Goal: Task Accomplishment & Management: Manage account settings

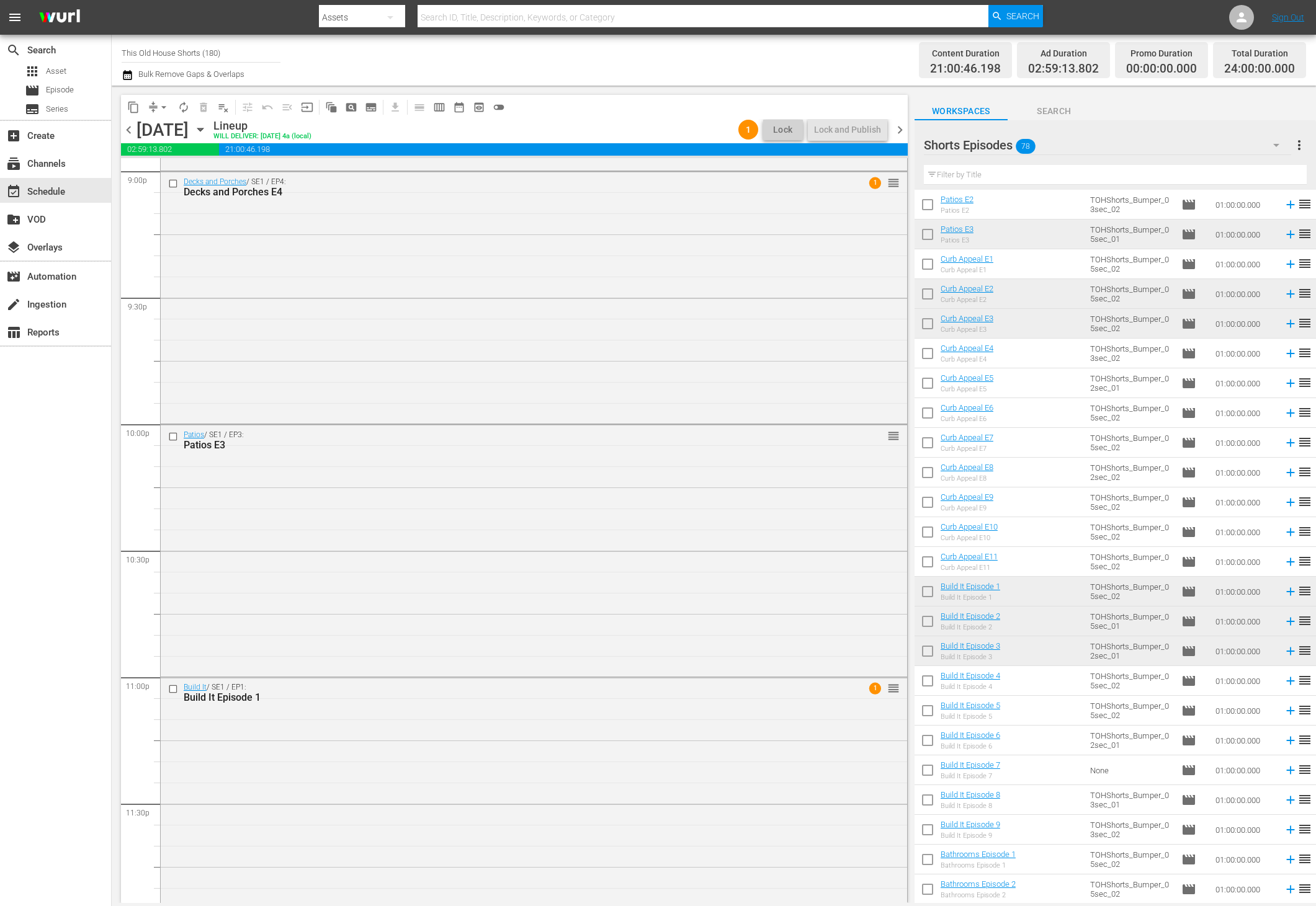
scroll to position [5326, 0]
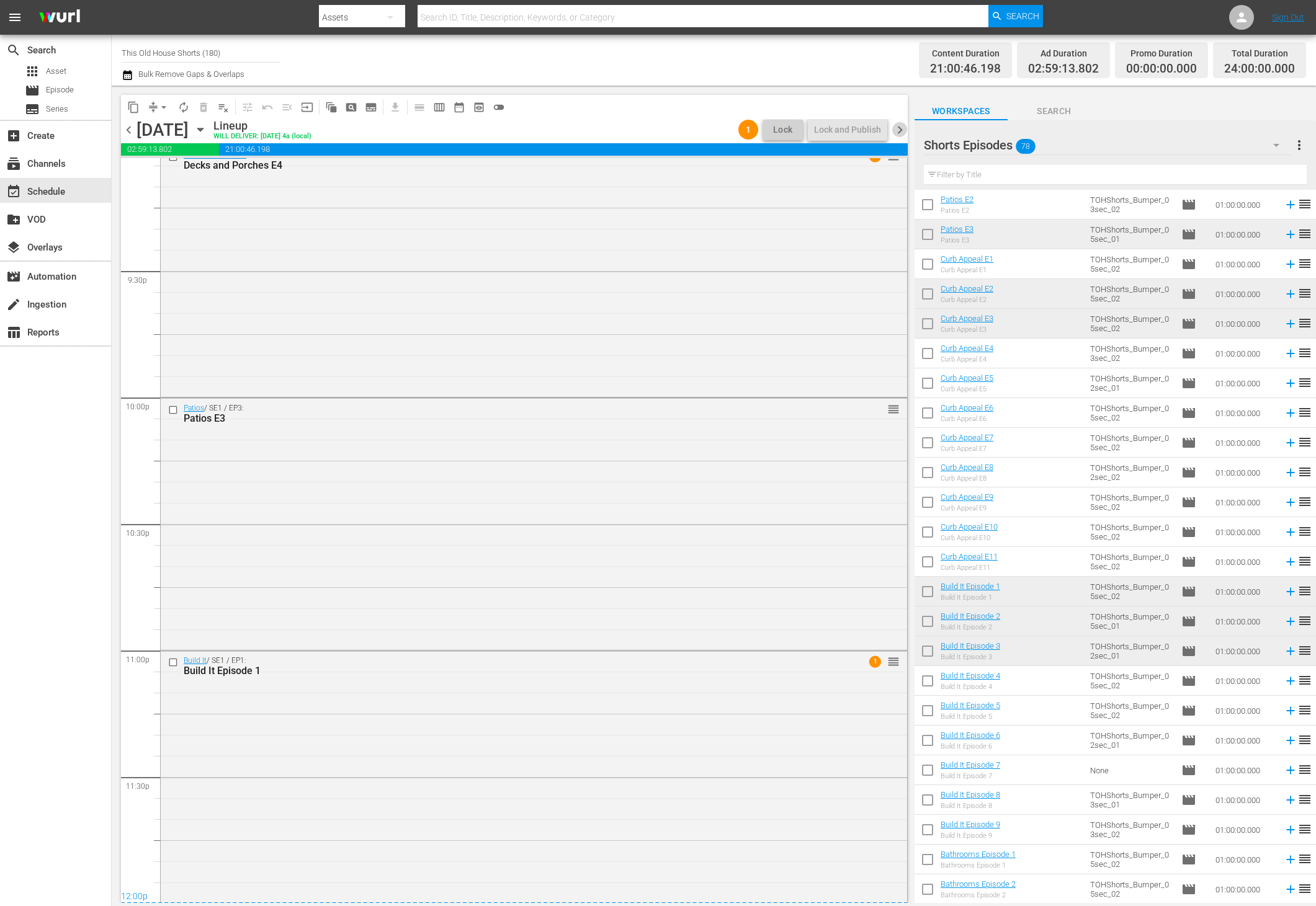
click at [900, 132] on span "chevron_right" at bounding box center [899, 130] width 16 height 16
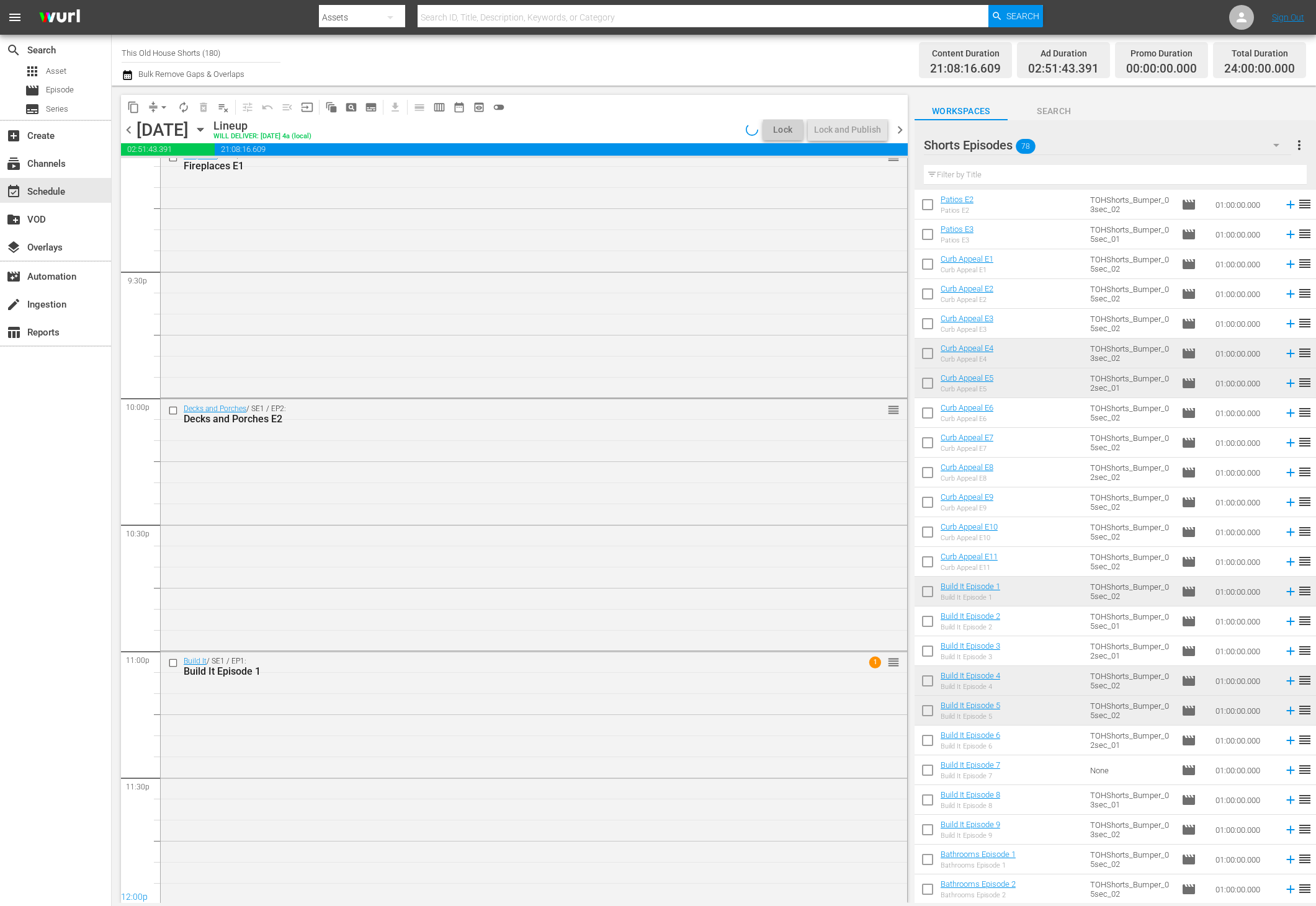
scroll to position [5326, 0]
click at [130, 130] on span "chevron_left" at bounding box center [128, 130] width 16 height 16
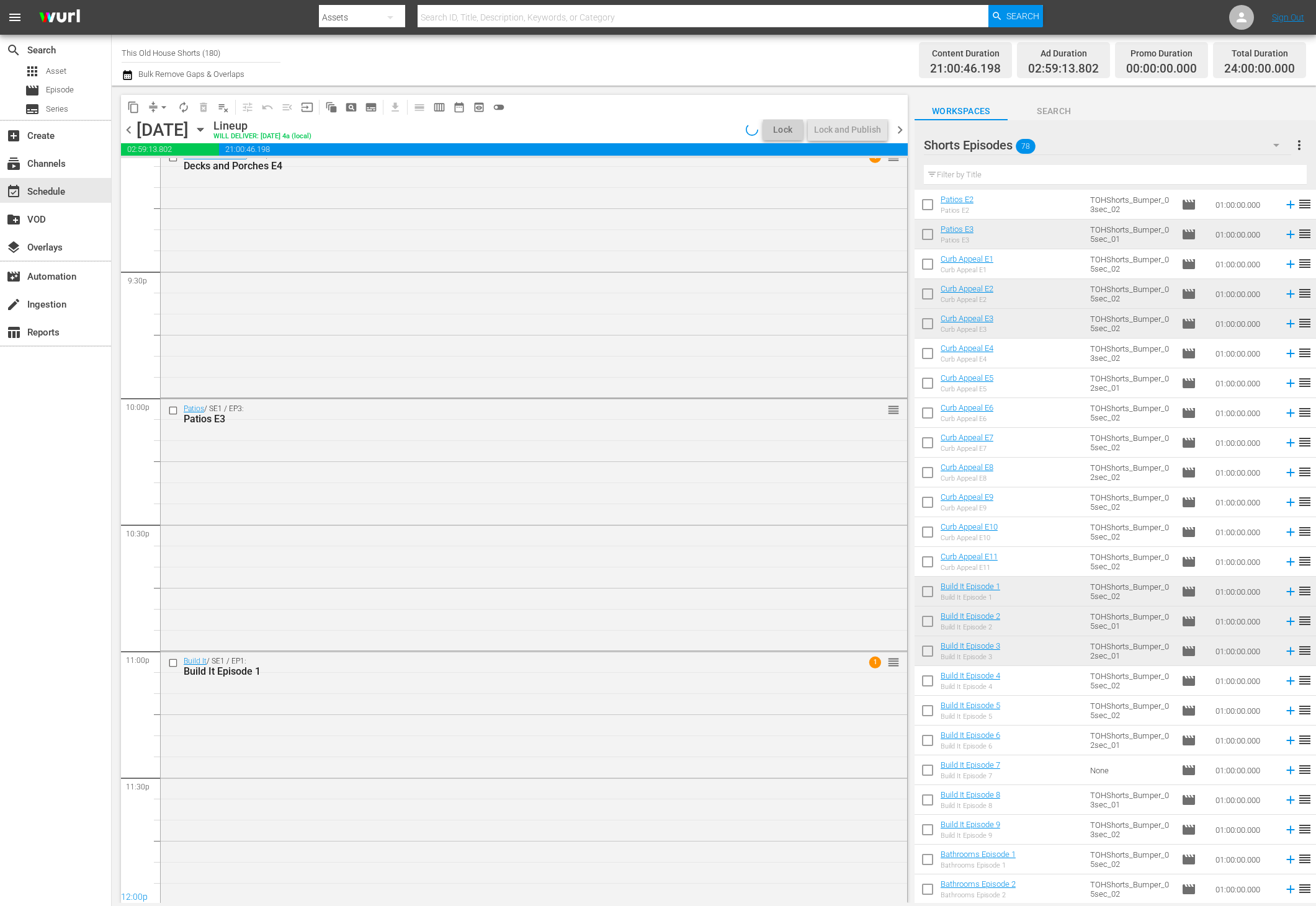
scroll to position [5326, 0]
click at [130, 130] on span "chevron_left" at bounding box center [128, 130] width 16 height 16
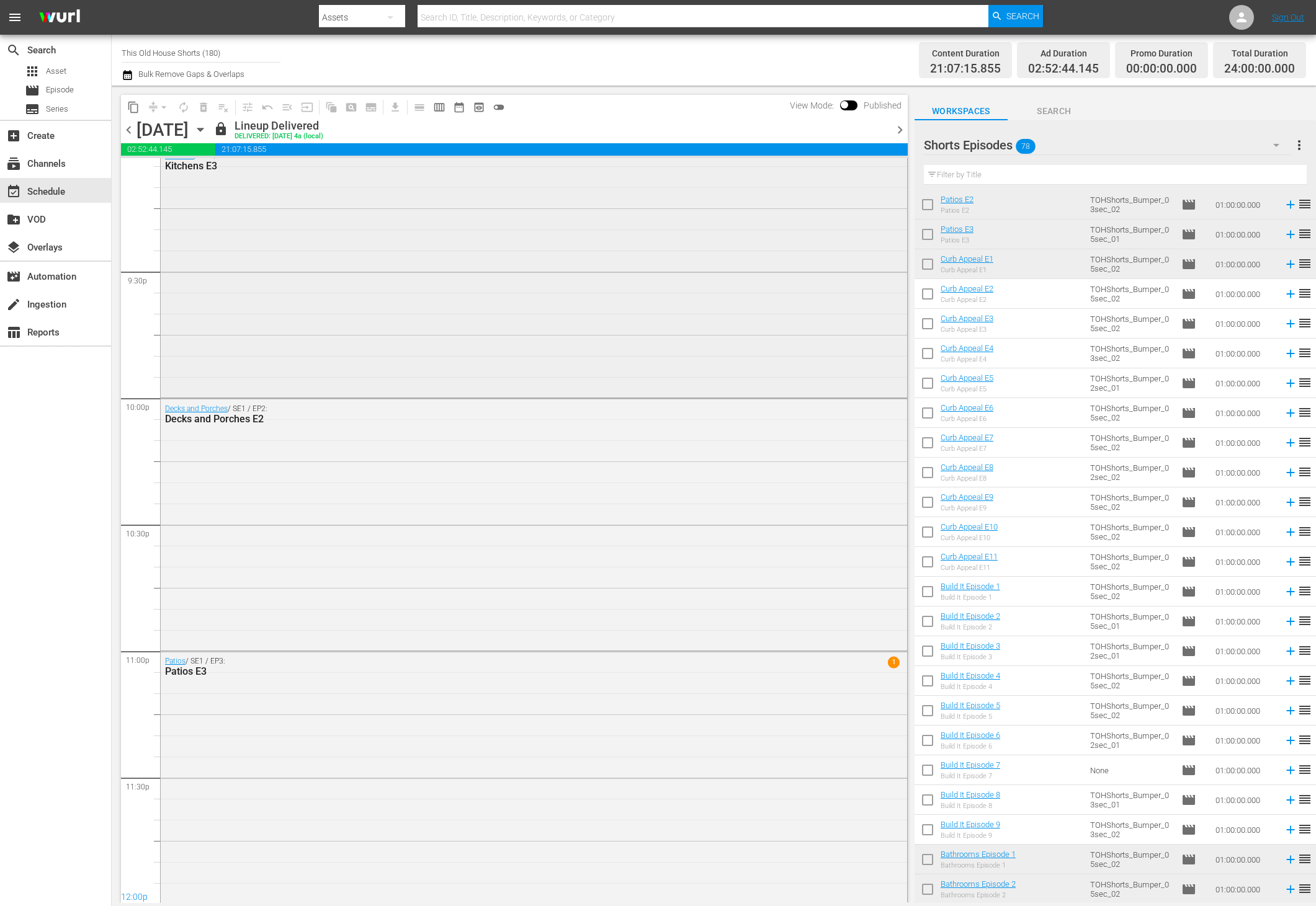
scroll to position [5326, 0]
click at [903, 133] on span "chevron_right" at bounding box center [899, 130] width 16 height 16
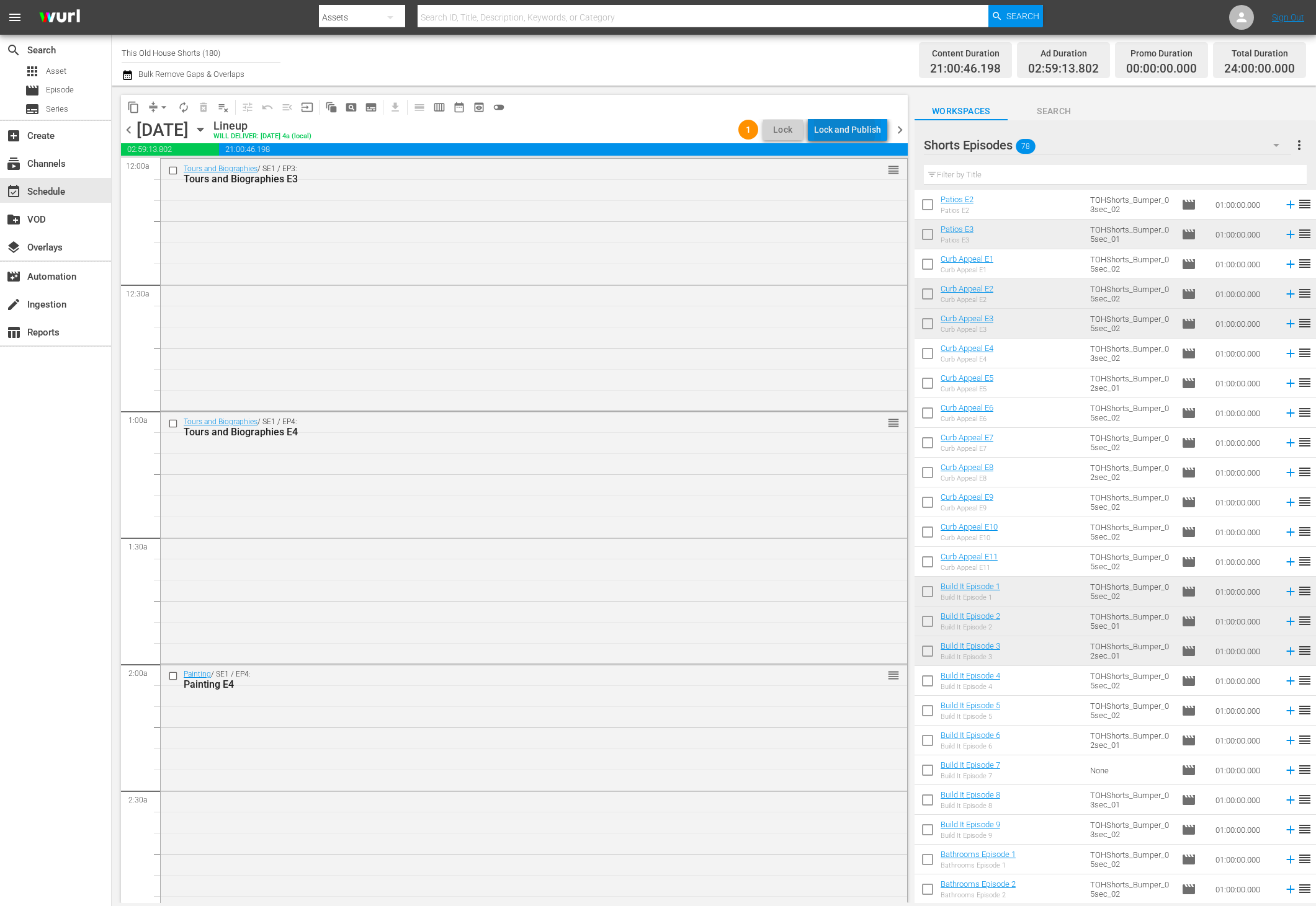
click at [839, 130] on div "Lock and Publish" at bounding box center [847, 130] width 67 height 22
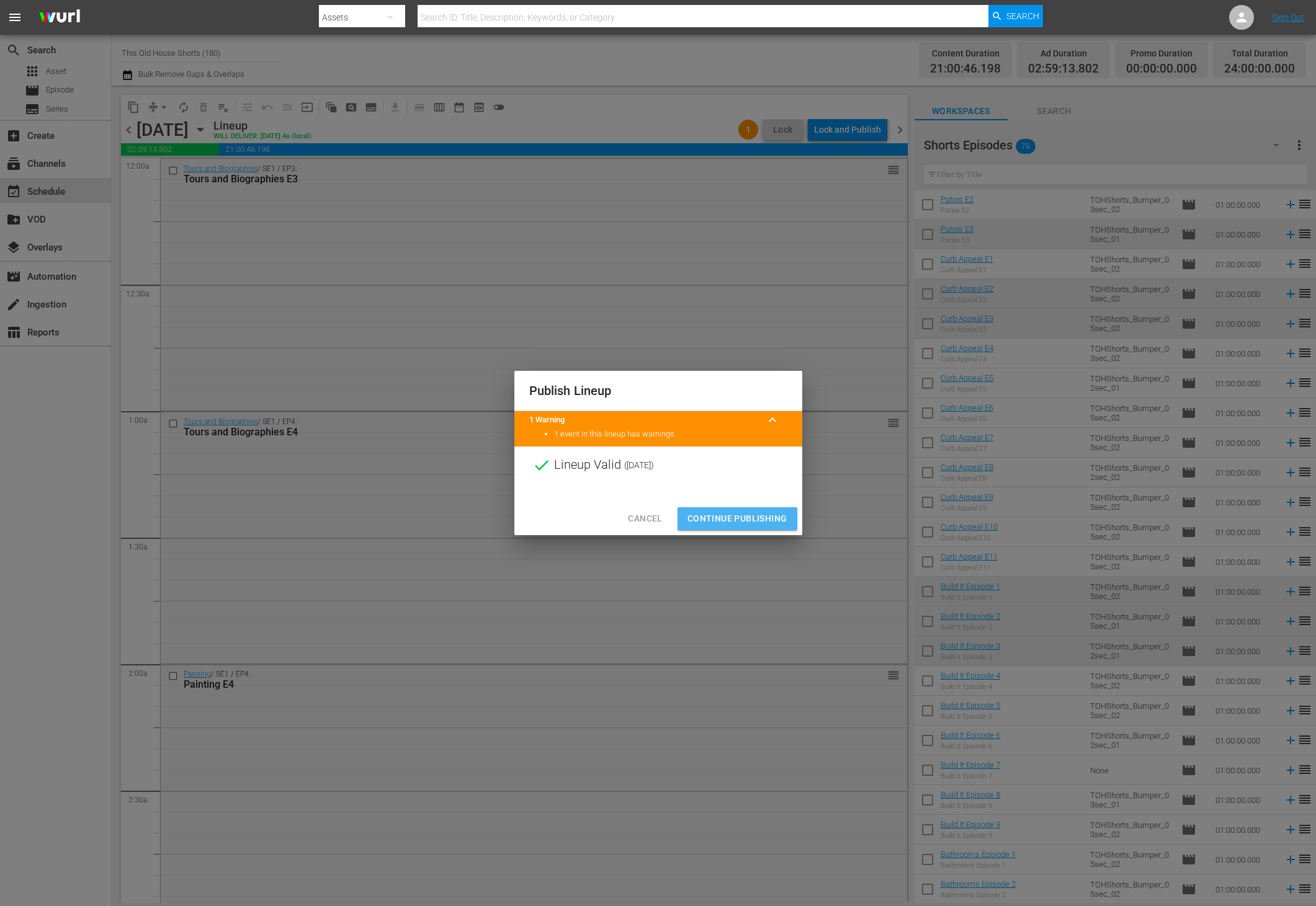
click at [729, 527] on button "Continue Publishing" at bounding box center [736, 518] width 120 height 23
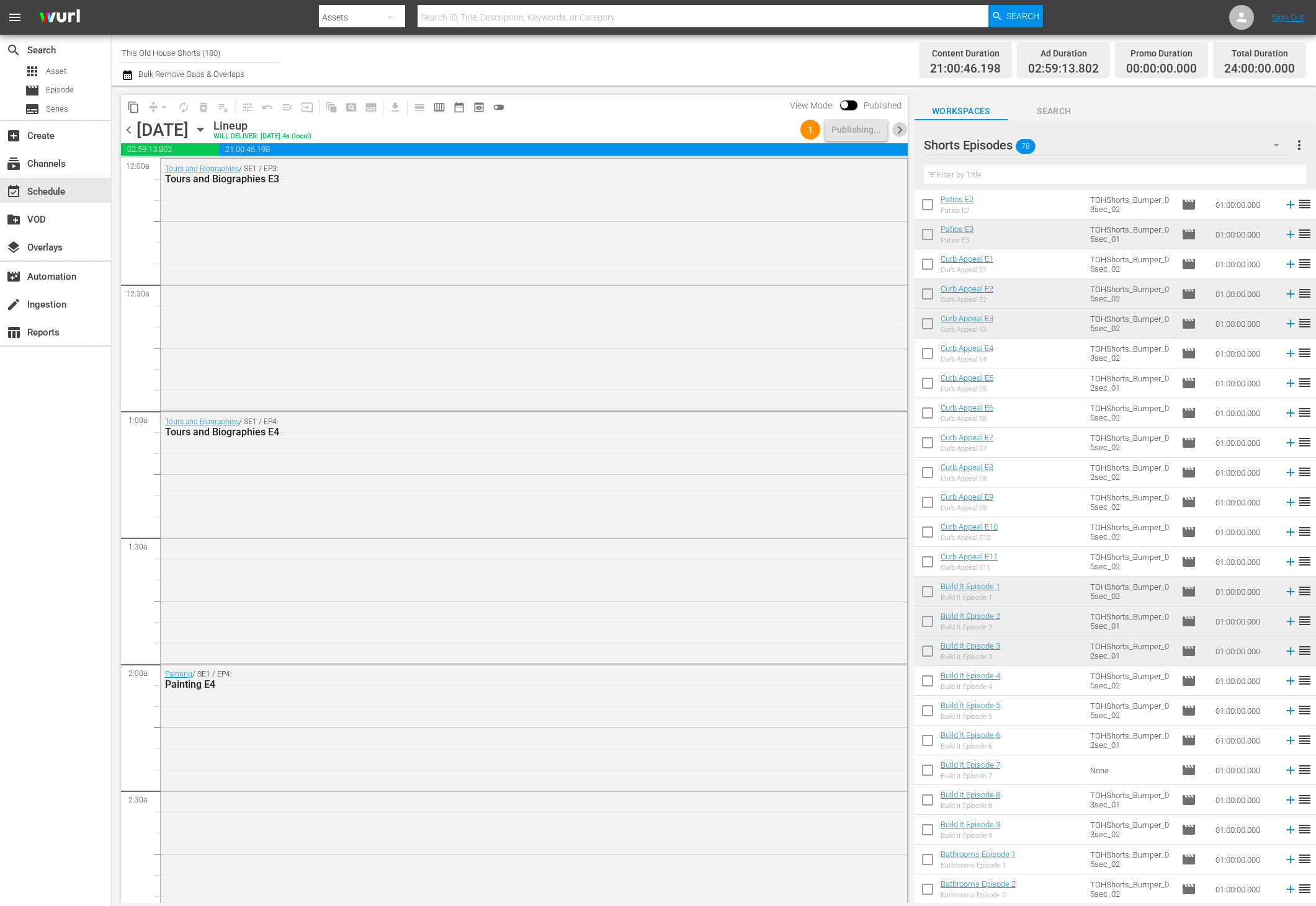
click at [900, 131] on span "chevron_right" at bounding box center [899, 130] width 16 height 16
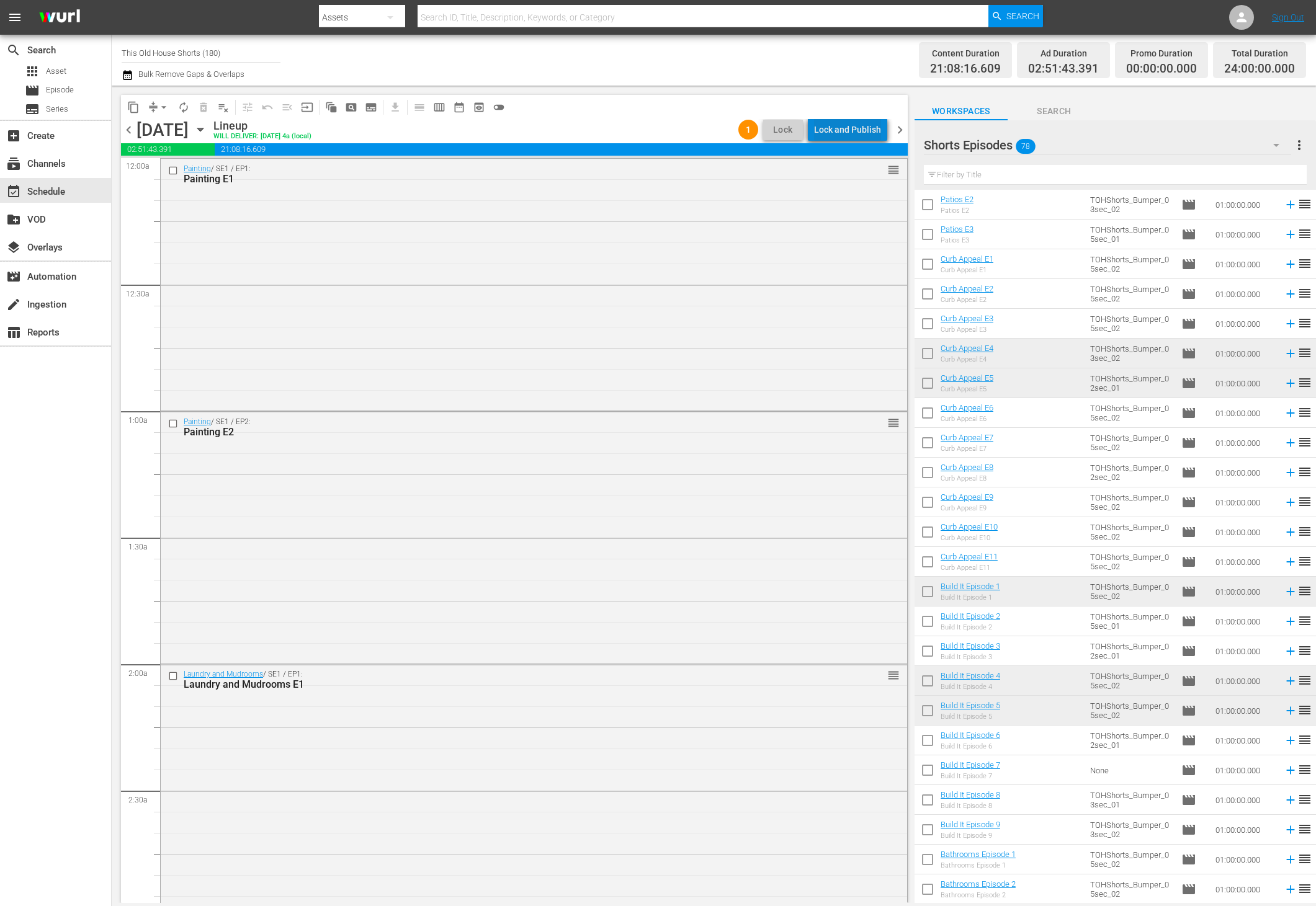
click at [862, 129] on div "Lock and Publish" at bounding box center [847, 130] width 67 height 22
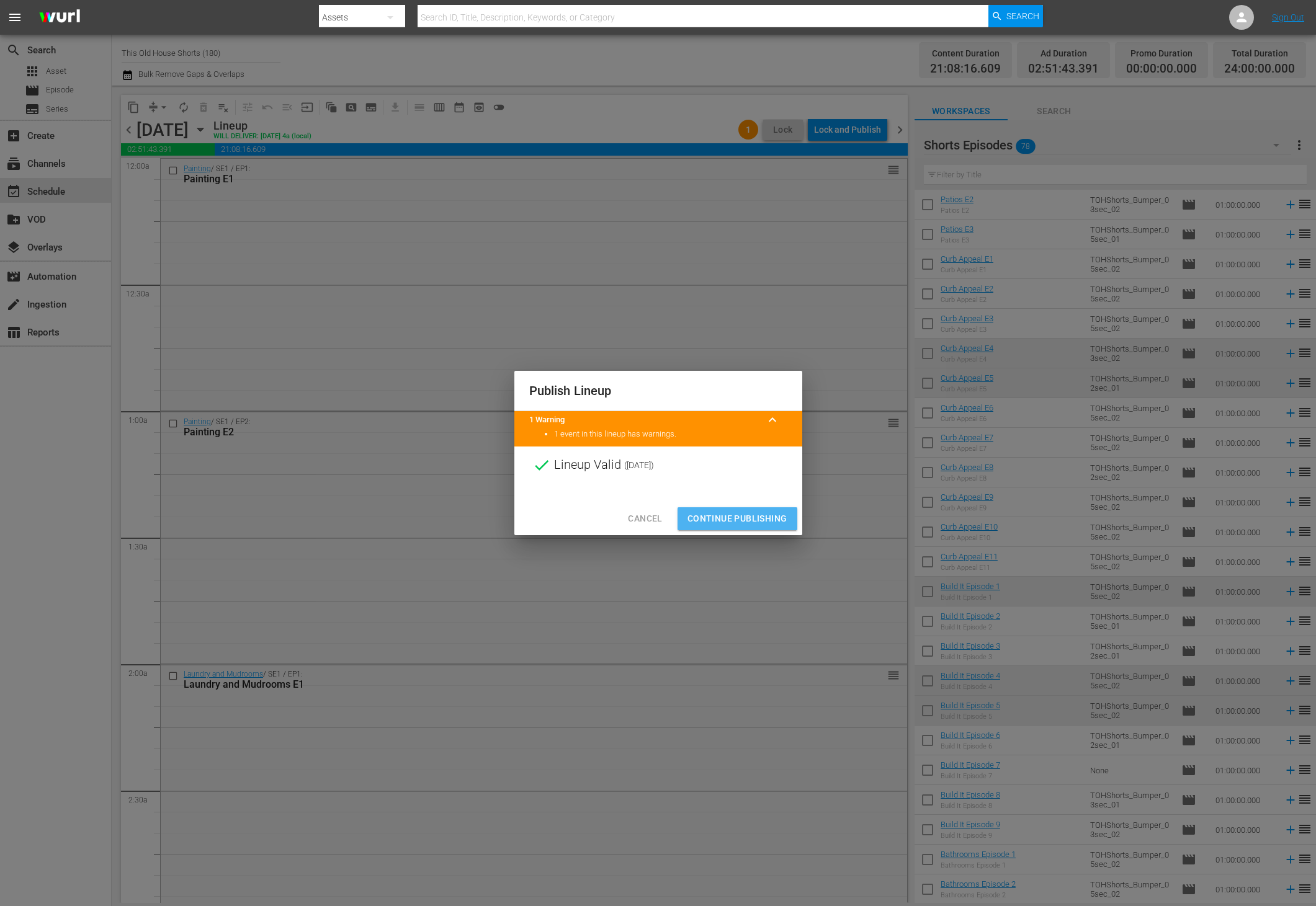
click at [742, 524] on span "Continue Publishing" at bounding box center [737, 518] width 100 height 16
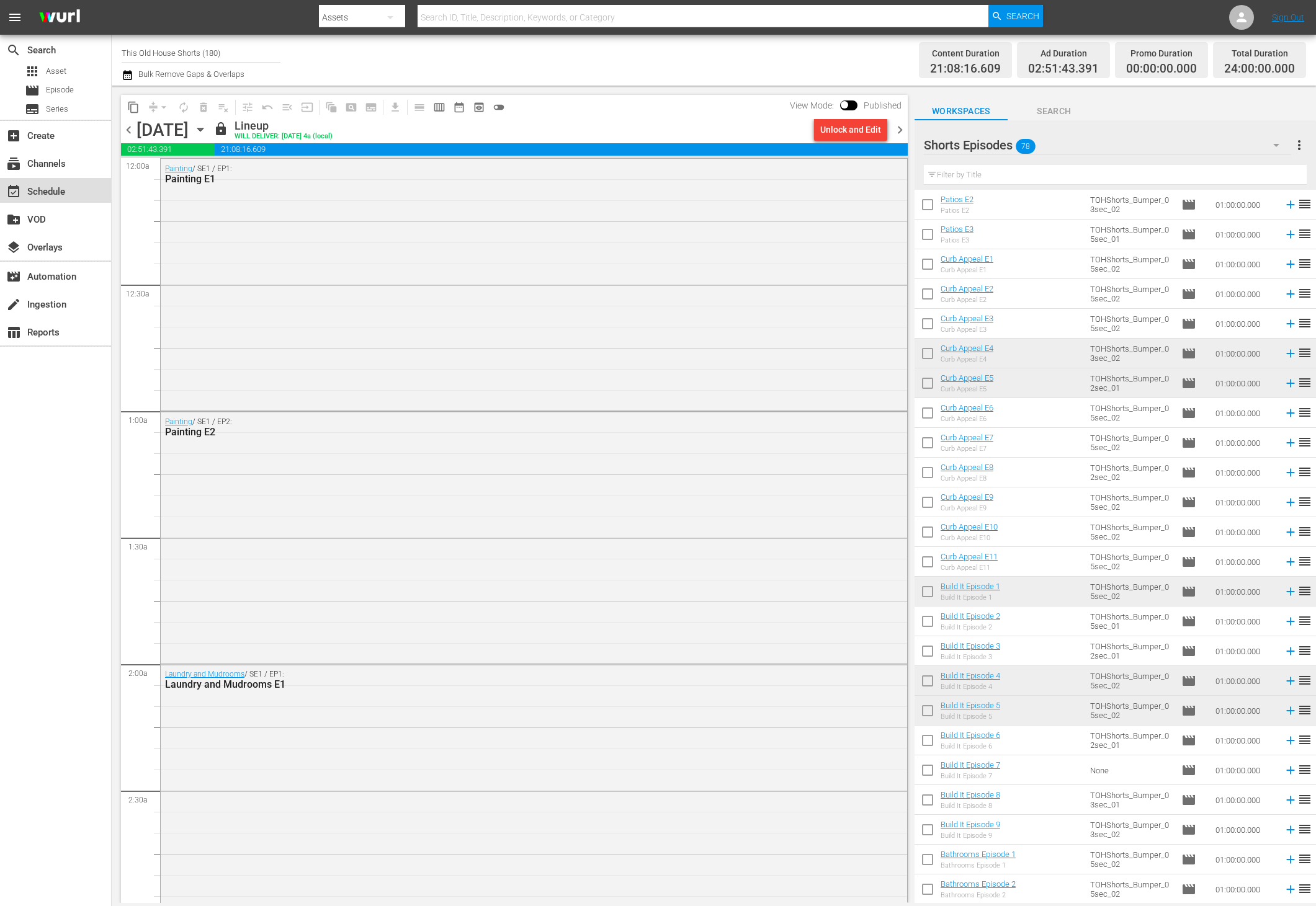
click at [37, 186] on div "event_available Schedule" at bounding box center [34, 189] width 70 height 11
click at [36, 113] on span "subtitles" at bounding box center [33, 110] width 15 height 15
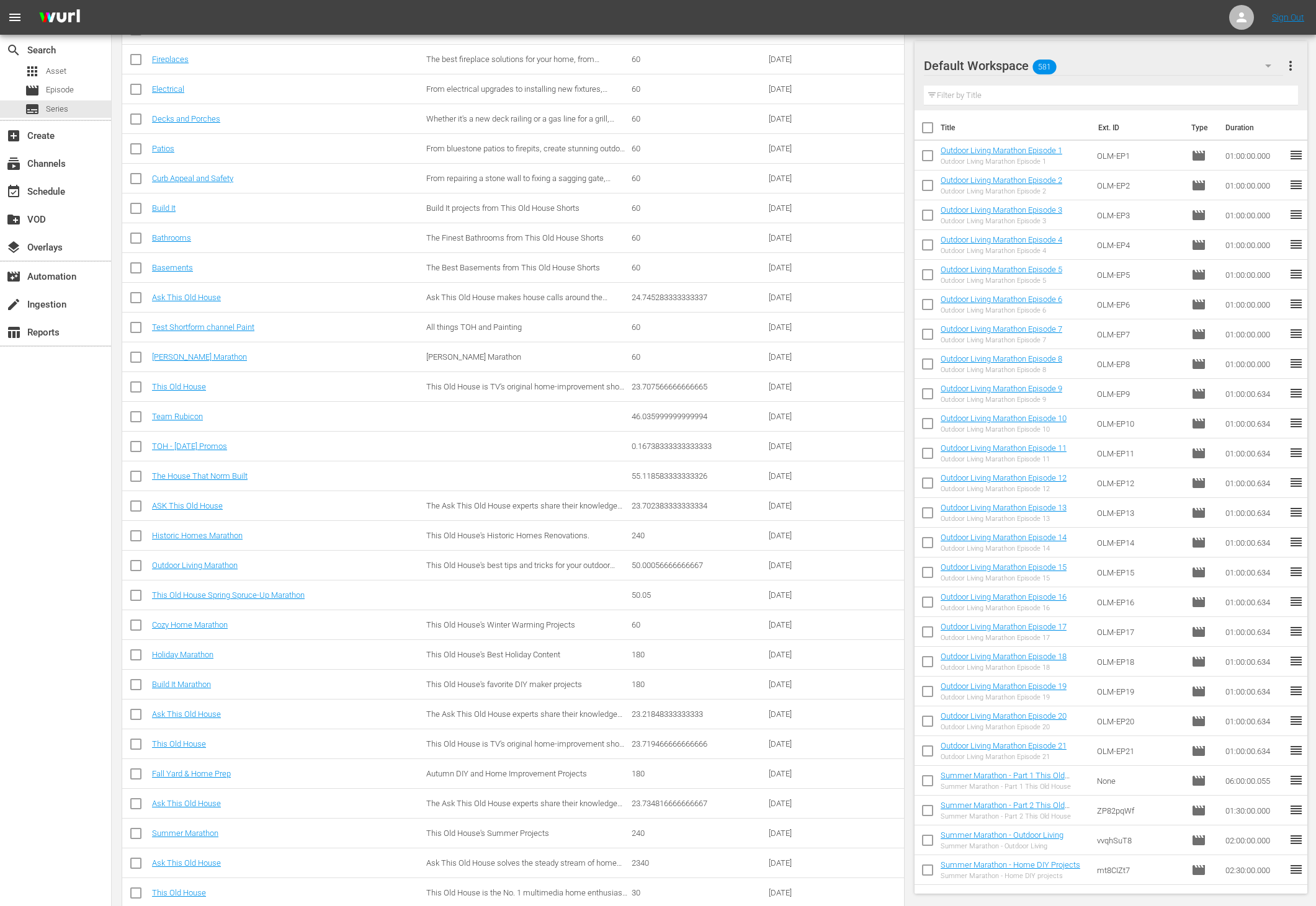
scroll to position [772, 0]
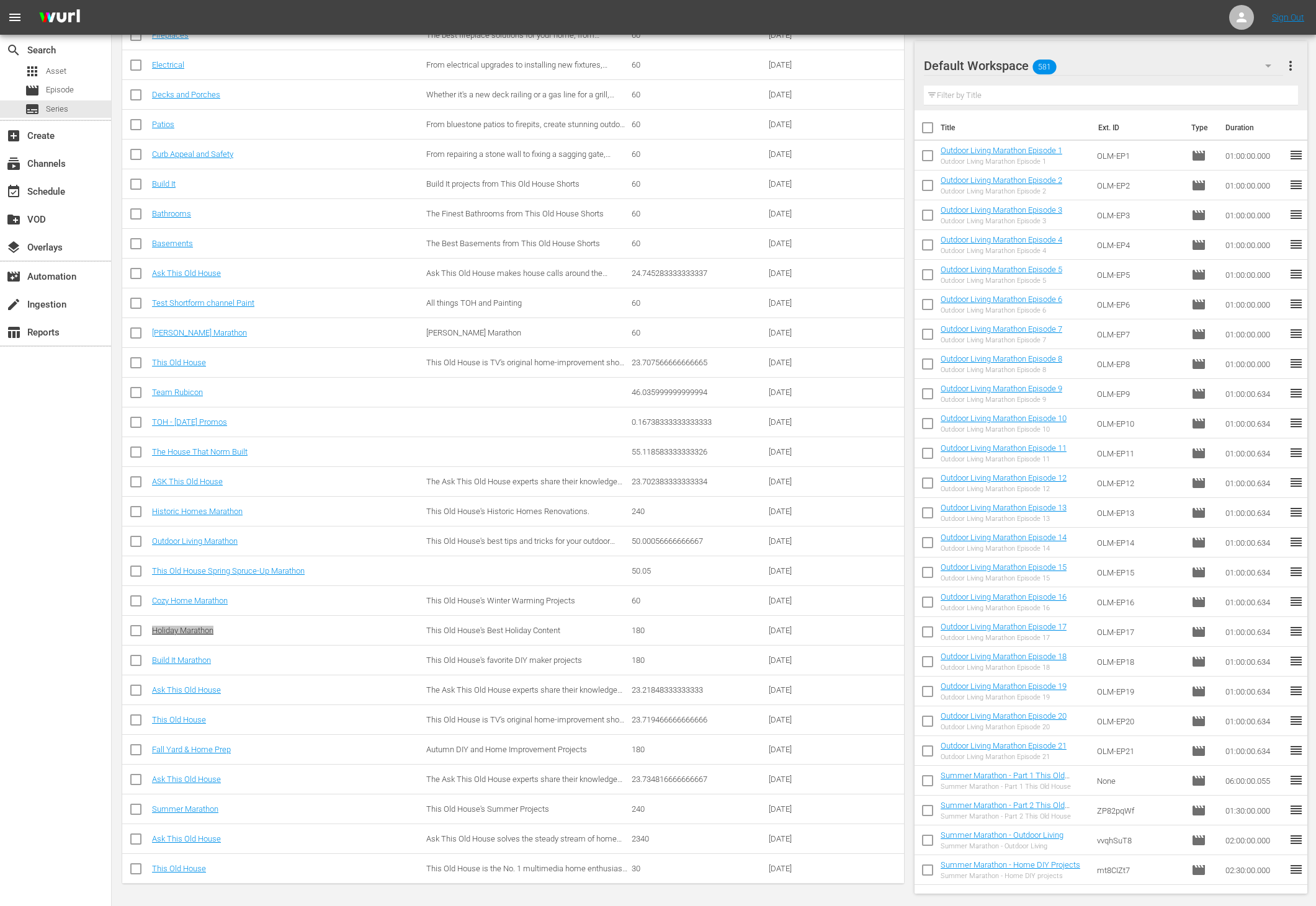
click at [0, 0] on div "menu Sign Out search Search apps Asset movie Episode subtitles Series add_box C…" at bounding box center [658, 67] width 1316 height 1678
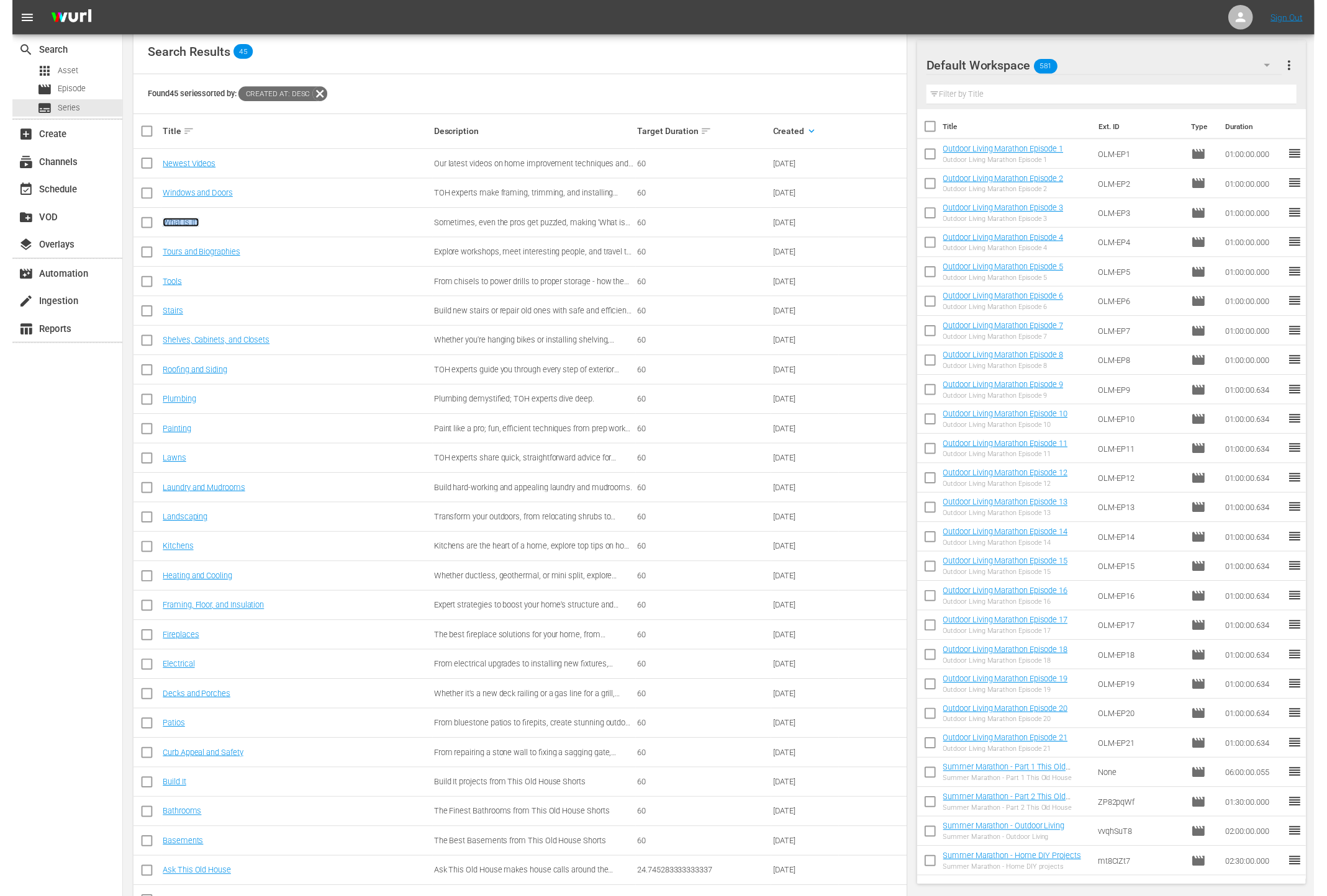
scroll to position [41, 0]
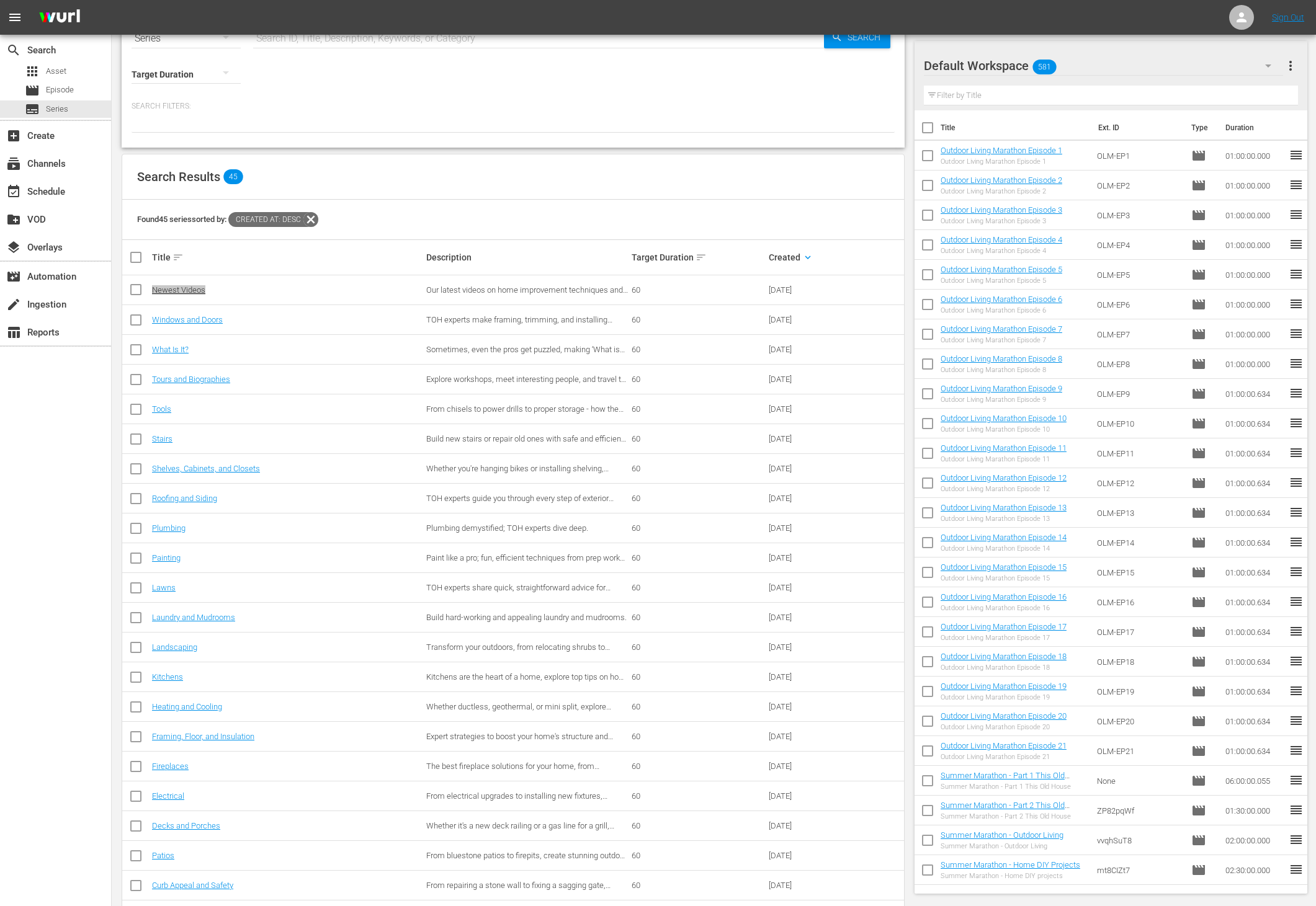
drag, startPoint x: 182, startPoint y: 288, endPoint x: 239, endPoint y: 1, distance: 292.6
click at [0, 0] on div "menu Sign Out search Search apps Asset movie Episode subtitles Series add_box C…" at bounding box center [658, 798] width 1316 height 1678
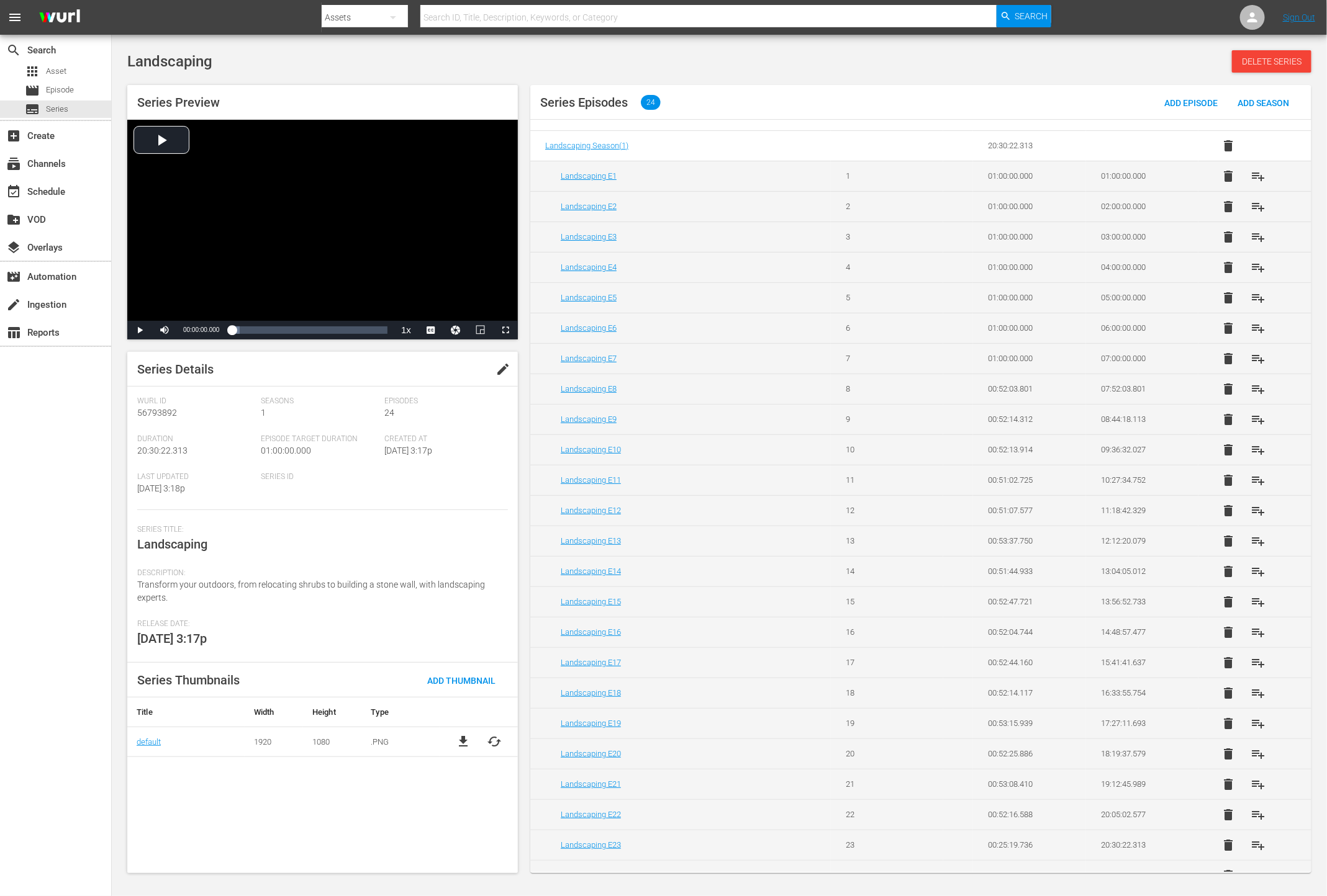
scroll to position [38, 0]
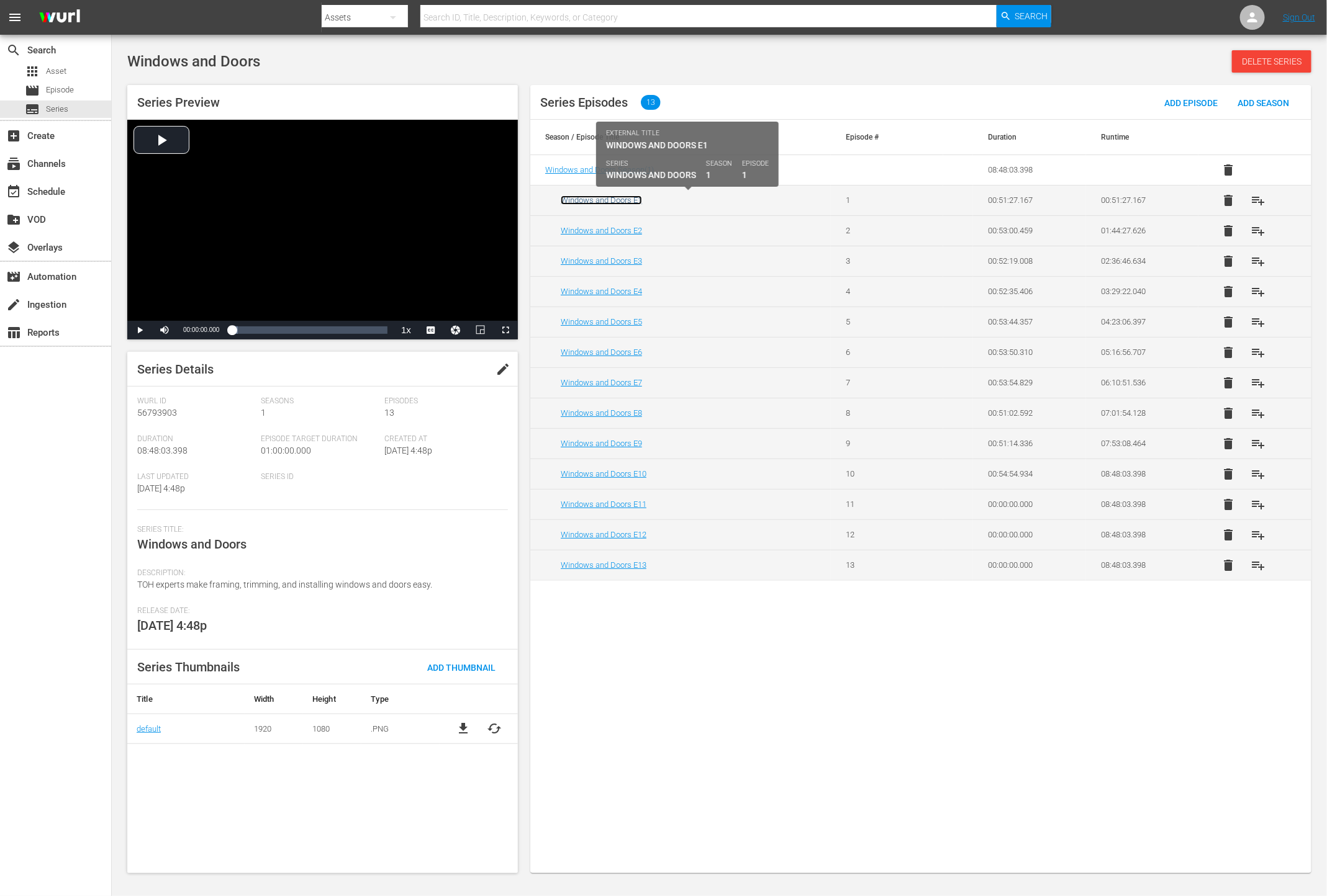
click at [586, 201] on link "Windows and Doors E1" at bounding box center [601, 200] width 81 height 9
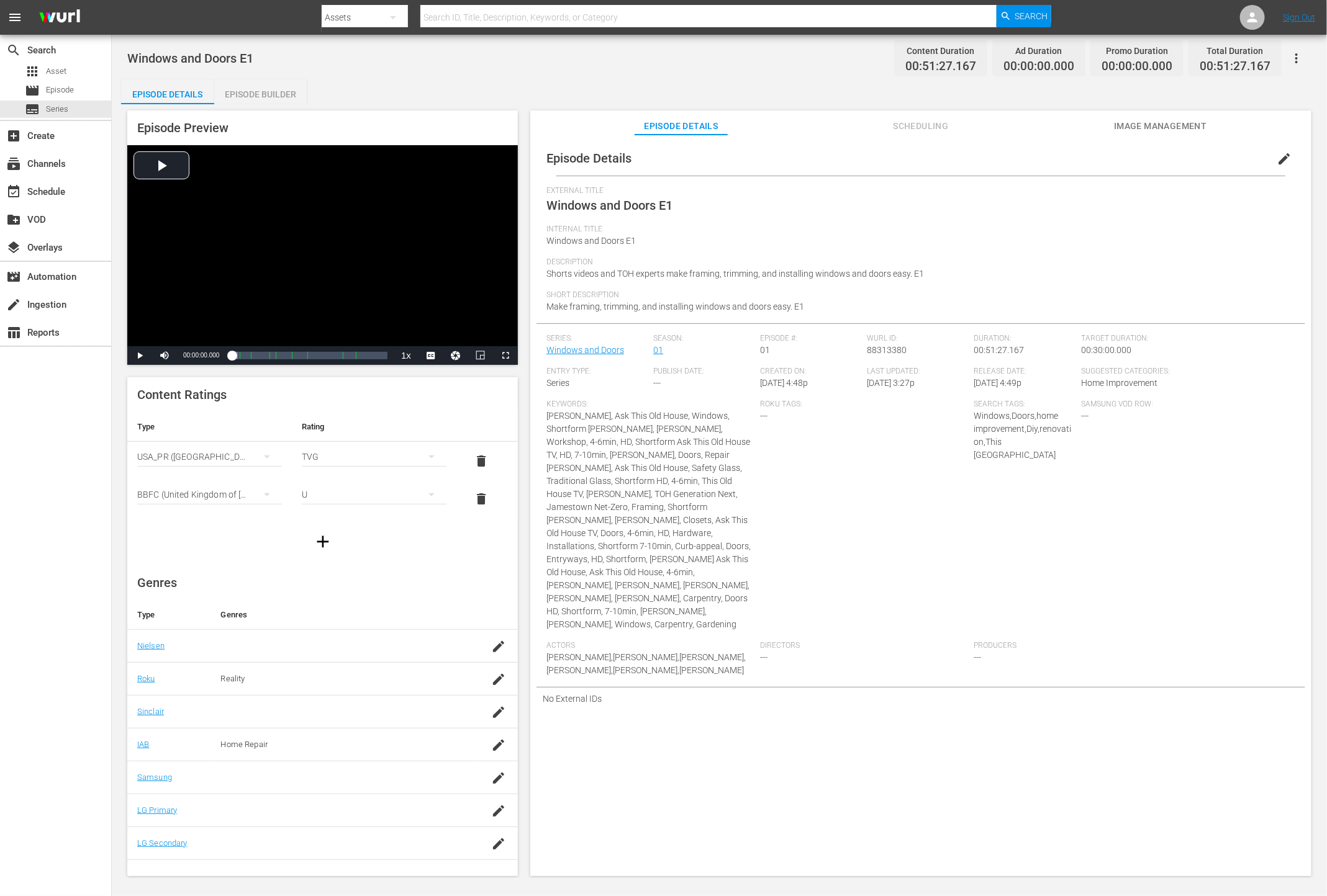
click at [575, 242] on span "Windows and Doors E1" at bounding box center [591, 241] width 89 height 10
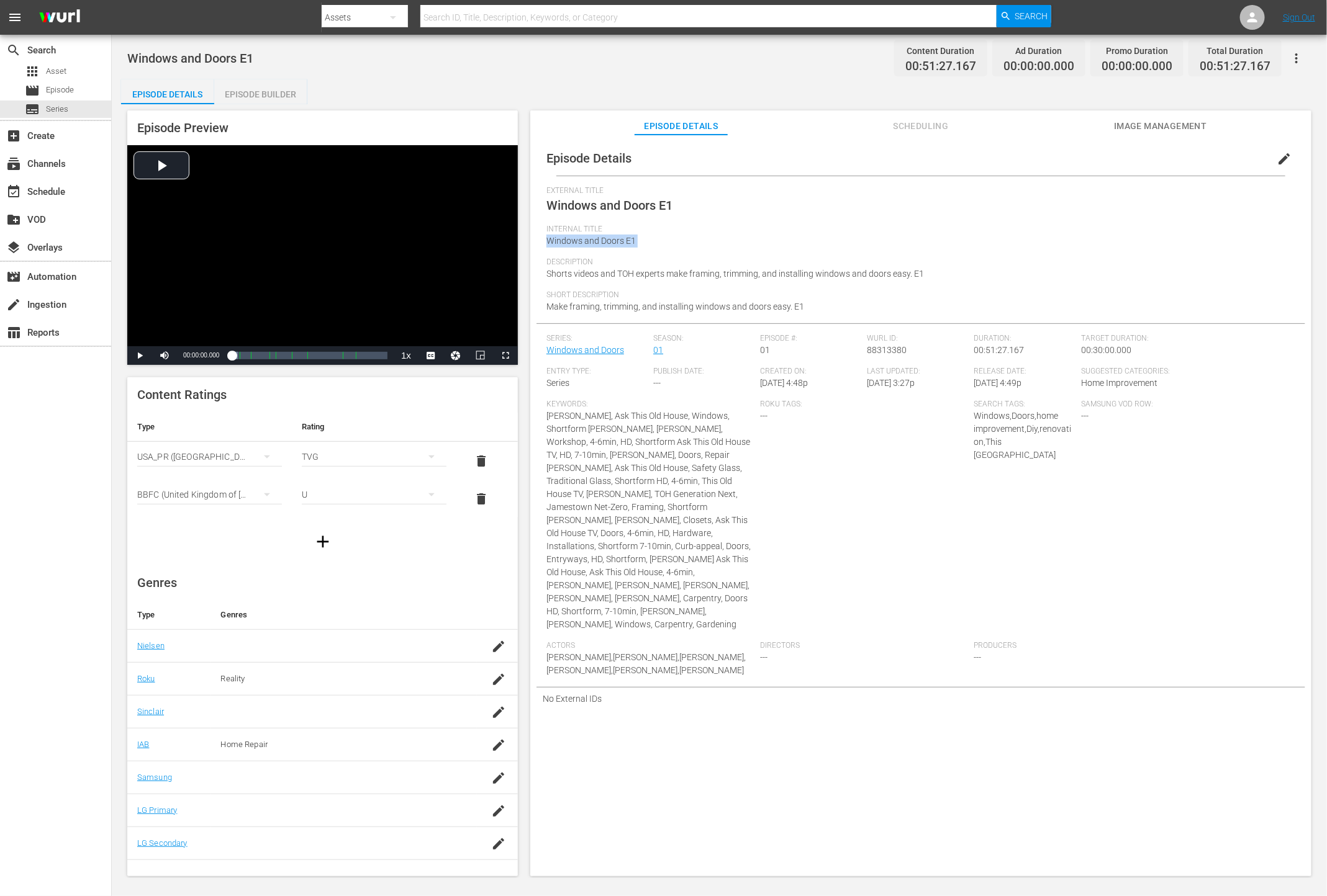
click at [575, 242] on span "Windows and Doors E1" at bounding box center [591, 241] width 89 height 10
copy span "Windows and Doors E1"
click at [656, 278] on span "Shorts videos and TOH experts make framing, trimming, and installing windows an…" at bounding box center [736, 273] width 378 height 10
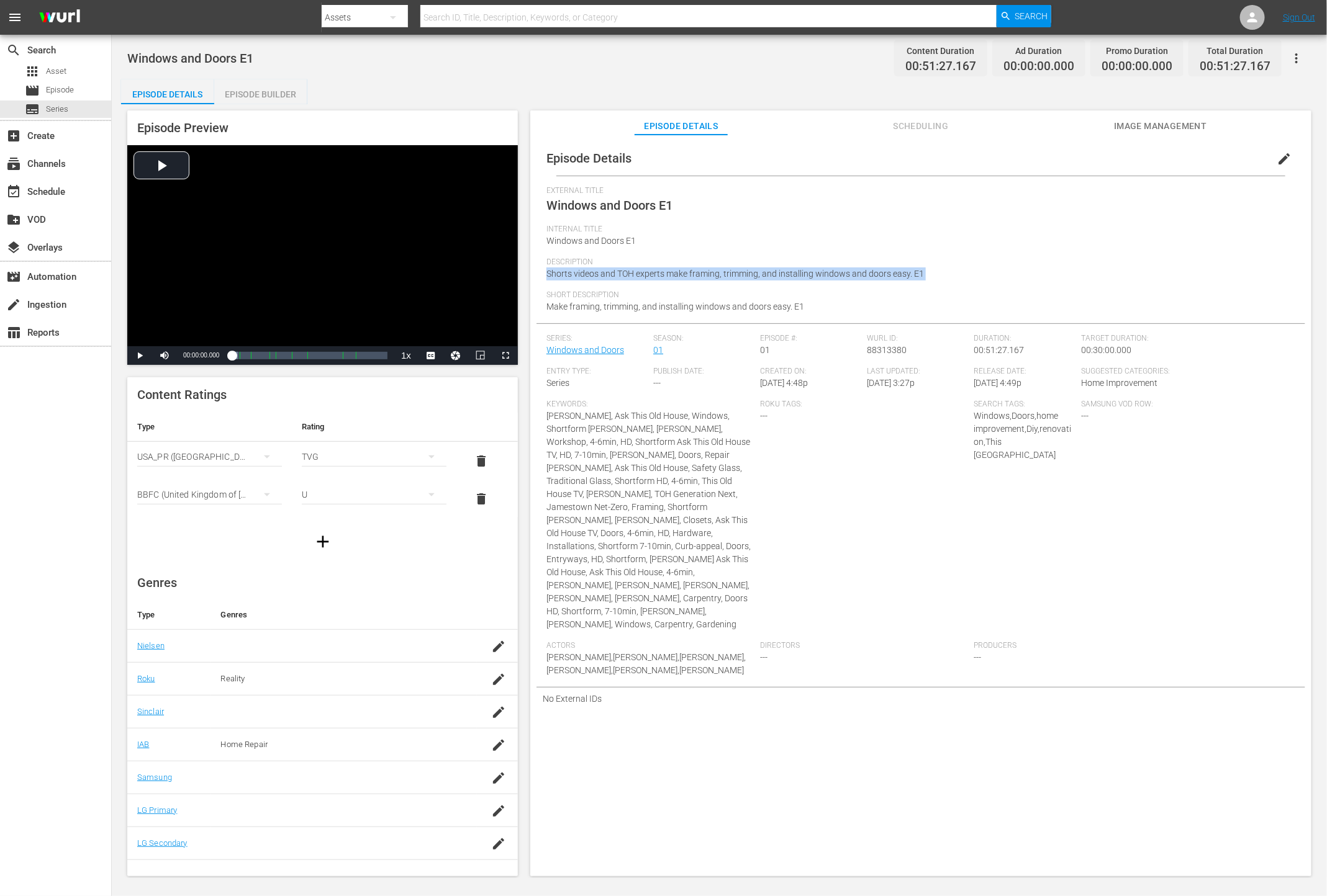
copy span "Shorts videos and TOH experts make framing, trimming, and installing windows an…"
click at [658, 306] on span "Make framing, trimming, and installing windows and doors easy. E1" at bounding box center [675, 307] width 258 height 10
copy div "External Title Windows and Doors E1 Internal Title Windows and Doors E1 Descrip…"
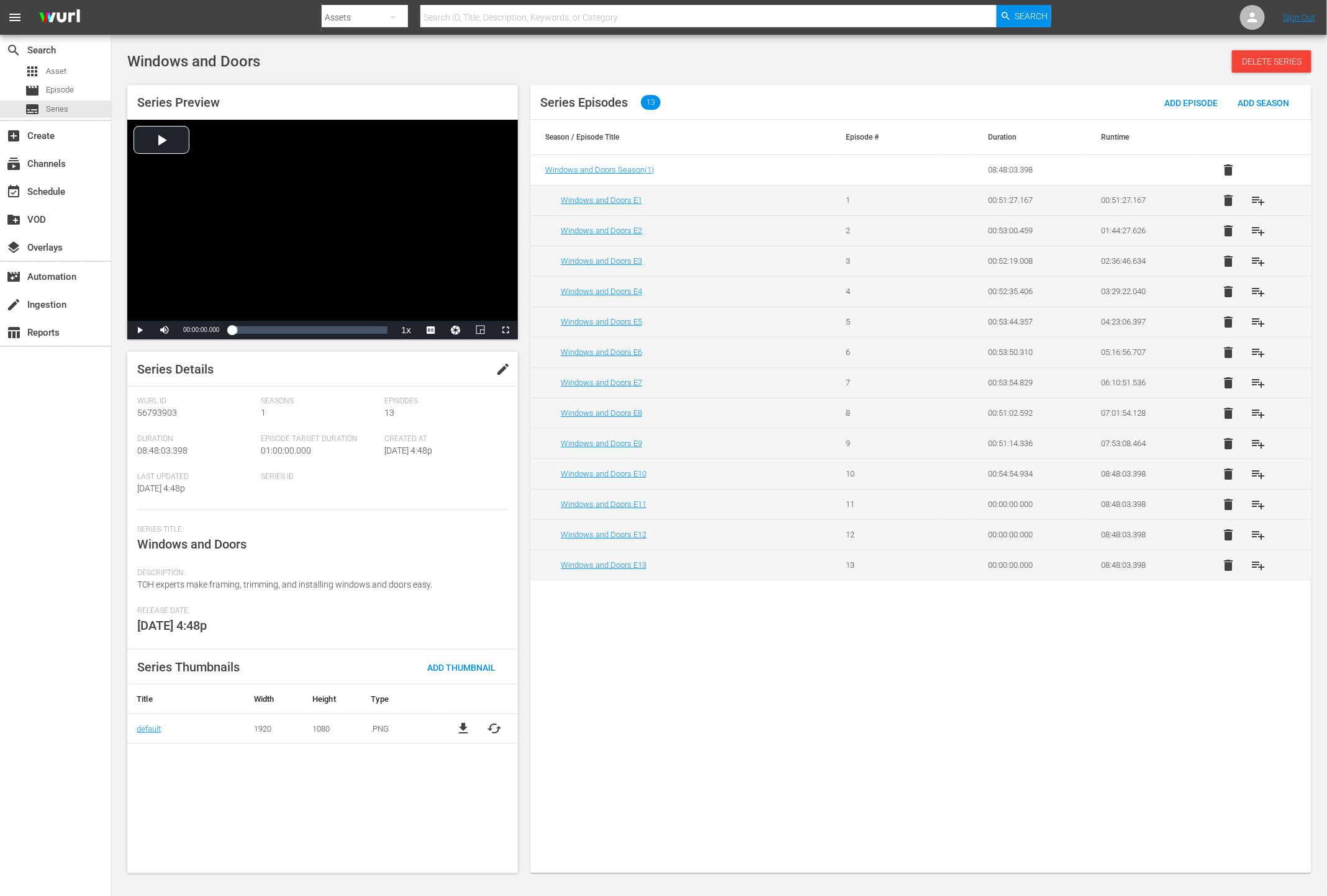
click at [209, 586] on span "TOH experts make framing, trimming, and installing windows and doors easy." at bounding box center [285, 585] width 295 height 10
click at [191, 585] on span "TOH experts make framing, trimming, and installing windows and doors easy." at bounding box center [285, 585] width 295 height 10
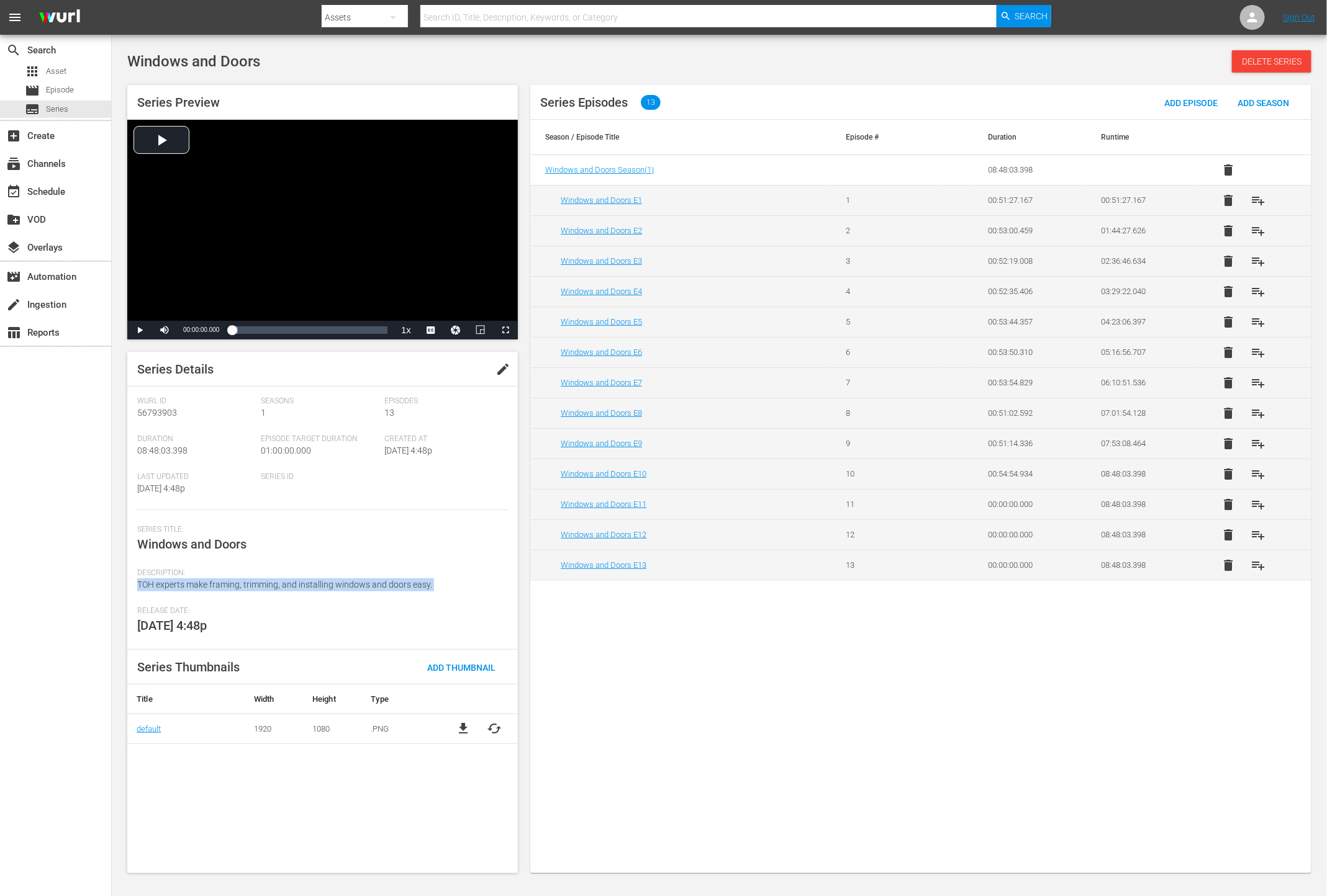
copy span "TOH experts make framing, trimming, and installing windows and doors easy."
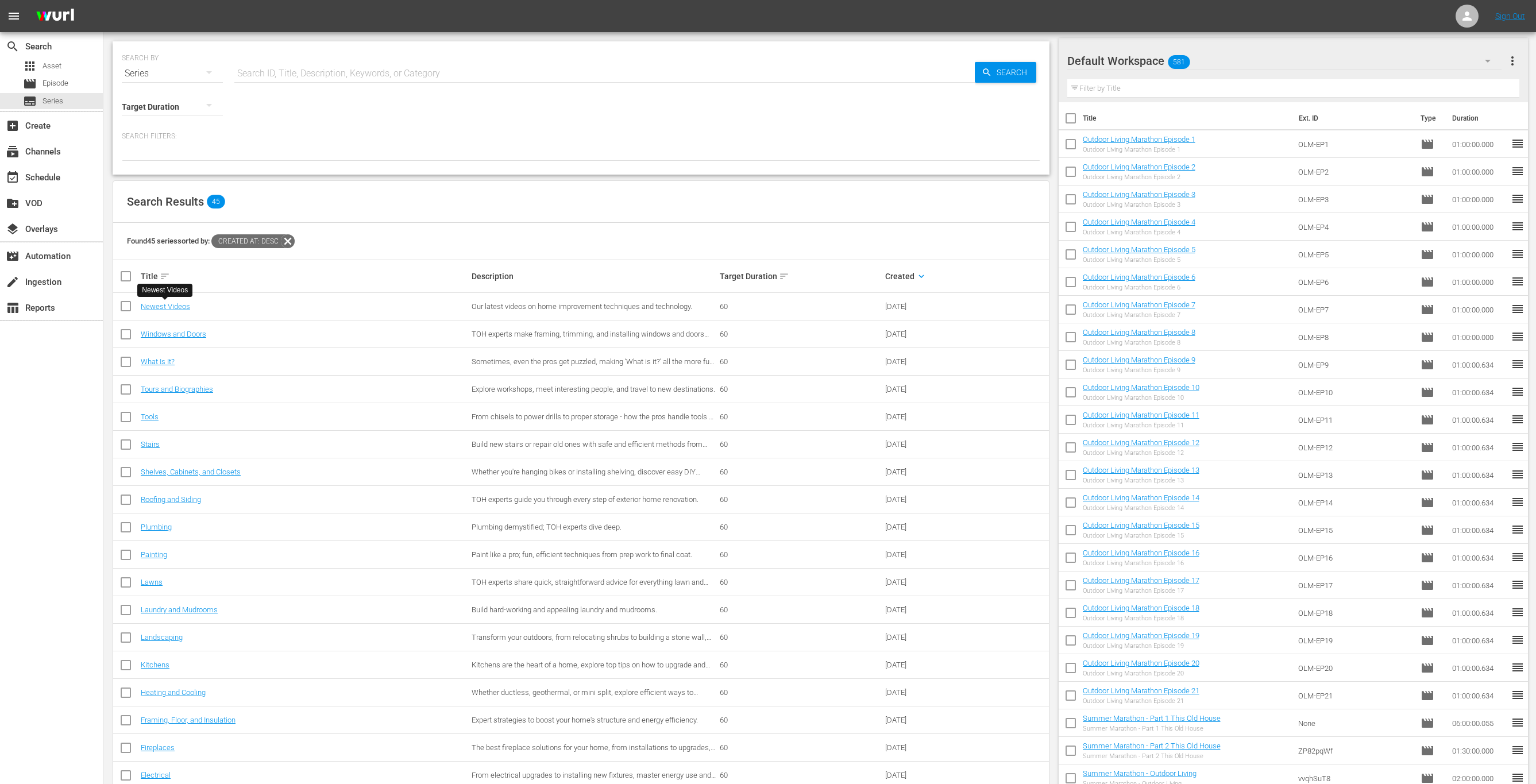
scroll to position [38, 0]
